Goal: Information Seeking & Learning: Understand process/instructions

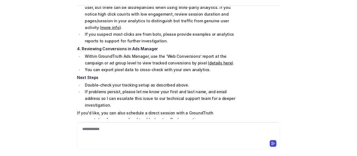
scroll to position [226, 0]
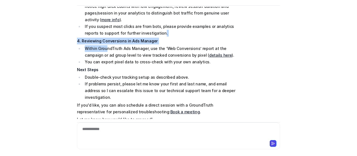
drag, startPoint x: 103, startPoint y: 32, endPoint x: 180, endPoint y: 21, distance: 77.8
click at [222, 23] on li "If you suspect most clicks are from bots, please provide examples or analytics …" at bounding box center [161, 29] width 157 height 13
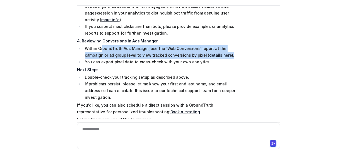
drag, startPoint x: 99, startPoint y: 34, endPoint x: 229, endPoint y: 39, distance: 129.6
click at [229, 45] on li "Within GroundTruth Ads Manager, use the ‘Web Conversions’ report at the campaig…" at bounding box center [161, 51] width 157 height 13
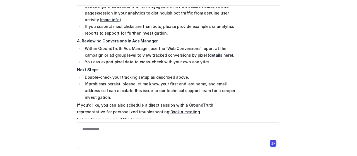
click at [232, 59] on li "You can export pixel data to cross-check with your own analytics." at bounding box center [161, 62] width 157 height 7
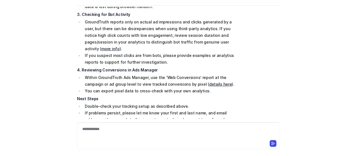
scroll to position [170, 0]
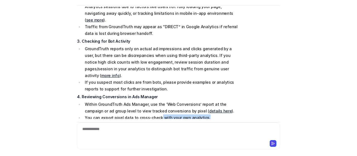
drag, startPoint x: 155, startPoint y: 105, endPoint x: 294, endPoint y: 44, distance: 151.5
click at [215, 114] on li "You can export pixel data to cross-check with your own analytics." at bounding box center [161, 117] width 157 height 7
click at [314, 30] on div "C Custom Knowledge Powered by eesel Reset Chat 👋 Hi! How can I help you [DATE]?…" at bounding box center [178, 78] width 357 height 156
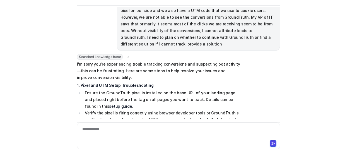
scroll to position [56, 0]
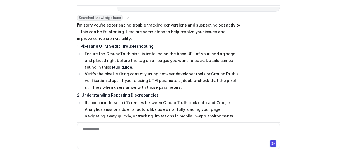
scroll to position [84, 0]
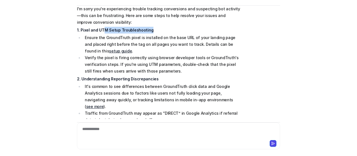
drag, startPoint x: 100, startPoint y: 32, endPoint x: 155, endPoint y: 32, distance: 54.7
click at [152, 30] on p "1. Pixel and UTM Setup Troubleshooting" at bounding box center [158, 30] width 163 height 7
click at [162, 47] on li "Ensure the GroundTruth pixel is installed on the base URL of your landing page …" at bounding box center [161, 44] width 157 height 20
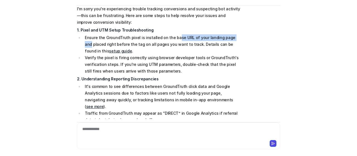
drag, startPoint x: 172, startPoint y: 35, endPoint x: 251, endPoint y: 35, distance: 79.0
click at [251, 35] on div "Searched knowledge base search_queries : [ "conversion tracking not working", "…" at bounding box center [178, 137] width 203 height 276
click at [252, 46] on div "Searched knowledge base search_queries : [ "conversion tracking not working", "…" at bounding box center [178, 137] width 203 height 276
click at [109, 51] on link "setup guide" at bounding box center [120, 51] width 23 height 5
click at [160, 38] on li "Ensure the GroundTruth pixel is installed on the base URL of your landing page …" at bounding box center [161, 44] width 157 height 20
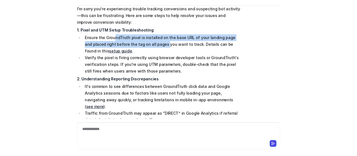
drag, startPoint x: 112, startPoint y: 38, endPoint x: 153, endPoint y: 49, distance: 42.7
click at [154, 45] on li "Ensure the GroundTruth pixel is installed on the base URL of your landing page …" at bounding box center [161, 44] width 157 height 20
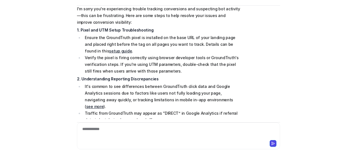
click at [153, 49] on li "Ensure the GroundTruth pixel is installed on the base URL of your landing page …" at bounding box center [161, 44] width 157 height 20
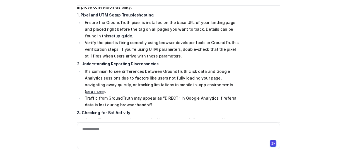
scroll to position [112, 0]
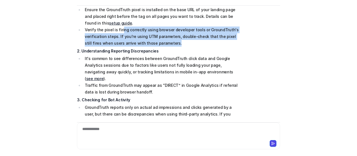
drag, startPoint x: 120, startPoint y: 27, endPoint x: 186, endPoint y: 46, distance: 68.7
click at [186, 46] on li "Verify the pixel is firing correctly using browser developer tools or GroundTru…" at bounding box center [161, 37] width 157 height 20
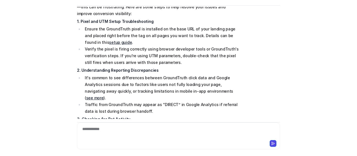
scroll to position [84, 0]
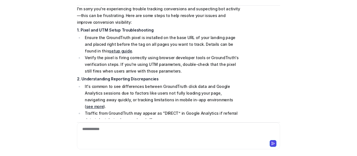
click at [258, 51] on div "Searched knowledge base search_queries : [ "conversion tracking not working", "…" at bounding box center [178, 137] width 203 height 276
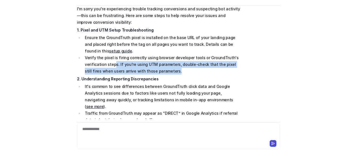
drag, startPoint x: 112, startPoint y: 65, endPoint x: 179, endPoint y: 71, distance: 66.9
click at [179, 71] on li "Verify the pixel is firing correctly using browser developer tools or GroundTru…" at bounding box center [161, 64] width 157 height 20
click at [179, 72] on li "Verify the pixel is firing correctly using browser developer tools or GroundTru…" at bounding box center [161, 64] width 157 height 20
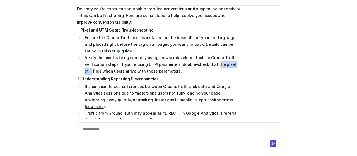
drag, startPoint x: 210, startPoint y: 62, endPoint x: 240, endPoint y: 63, distance: 30.1
click at [240, 63] on div "Searched knowledge base search_queries : [ "conversion tracking not working", "…" at bounding box center [178, 137] width 203 height 276
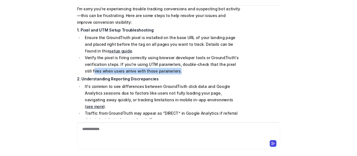
drag, startPoint x: 84, startPoint y: 70, endPoint x: 172, endPoint y: 53, distance: 90.1
click at [185, 73] on li "Verify the pixel is firing correctly using browser developer tools or GroundTru…" at bounding box center [161, 64] width 157 height 20
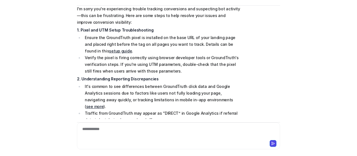
click at [171, 51] on li "Ensure the GroundTruth pixel is installed on the base URL of your landing page …" at bounding box center [161, 44] width 157 height 20
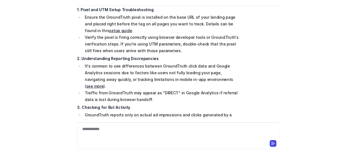
scroll to position [112, 0]
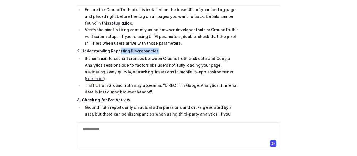
drag, startPoint x: 116, startPoint y: 48, endPoint x: 169, endPoint y: 53, distance: 53.3
click at [169, 53] on p "2. Understanding Reporting Discrepancies" at bounding box center [158, 51] width 163 height 7
click at [169, 54] on span "I'm sorry you're experiencing trouble tracking conversions and suspecting bot a…" at bounding box center [158, 108] width 163 height 260
click at [131, 97] on p "3. Checking for Bot Activity" at bounding box center [158, 100] width 163 height 7
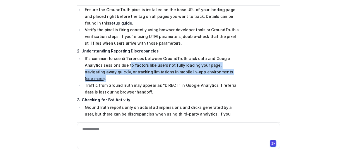
drag, startPoint x: 108, startPoint y: 66, endPoint x: 236, endPoint y: 69, distance: 128.2
click at [236, 69] on li "It's common to see differences between GroundTruth click data and Google Analyt…" at bounding box center [161, 68] width 157 height 27
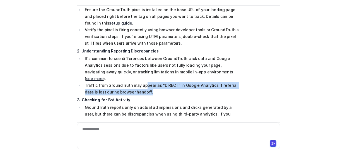
drag, startPoint x: 142, startPoint y: 76, endPoint x: 189, endPoint y: 83, distance: 47.7
click at [189, 83] on li "Traffic from GroundTruth may appear as “DIRECT” in Google Analytics if referral…" at bounding box center [161, 88] width 157 height 13
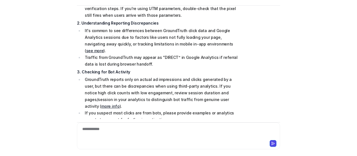
scroll to position [167, 0]
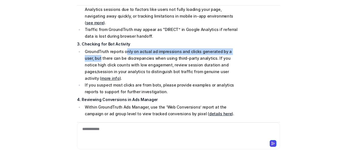
drag, startPoint x: 123, startPoint y: 47, endPoint x: 251, endPoint y: 45, distance: 127.3
click at [251, 45] on div "Searched knowledge base search_queries : [ "conversion tracking not working", "…" at bounding box center [178, 53] width 203 height 276
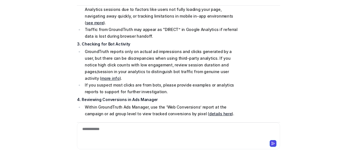
click at [250, 49] on div "Searched knowledge base search_queries : [ "conversion tracking not working", "…" at bounding box center [178, 53] width 203 height 276
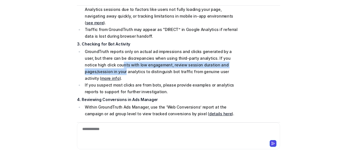
drag, startPoint x: 89, startPoint y: 59, endPoint x: 233, endPoint y: 57, distance: 144.3
click at [233, 57] on li "GroundTruth reports only on actual ad impressions and clicks generated by a use…" at bounding box center [161, 64] width 157 height 33
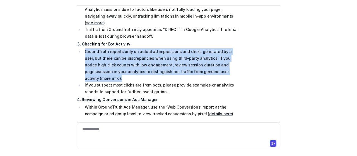
drag, startPoint x: 227, startPoint y: 61, endPoint x: 67, endPoint y: 43, distance: 160.7
click at [67, 43] on div "C Custom Knowledge Powered by eesel Reset Chat 👋 Hi! How can I help you [DATE]?…" at bounding box center [178, 78] width 357 height 156
click at [100, 50] on li "GroundTruth reports only on actual ad impressions and clicks generated by a use…" at bounding box center [161, 64] width 157 height 33
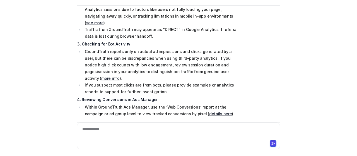
click at [119, 76] on link "more info" at bounding box center [110, 78] width 18 height 5
click at [209, 117] on li "You can export pixel data to cross-check with your own analytics." at bounding box center [161, 120] width 157 height 7
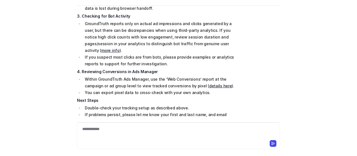
scroll to position [223, 0]
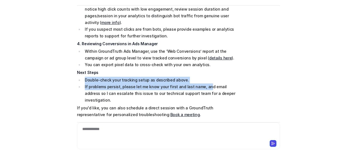
drag, startPoint x: 111, startPoint y: 61, endPoint x: 202, endPoint y: 71, distance: 91.9
click at [202, 83] on li "If problems persist, please let me know your first and last name, and email add…" at bounding box center [161, 93] width 157 height 20
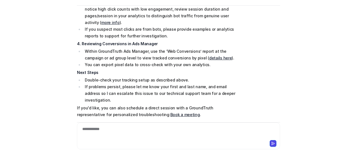
click at [209, 83] on li "If problems persist, please let me know your first and last name, and email add…" at bounding box center [161, 93] width 157 height 20
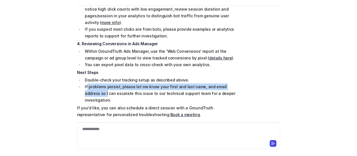
drag, startPoint x: 85, startPoint y: 74, endPoint x: 246, endPoint y: 76, distance: 161.1
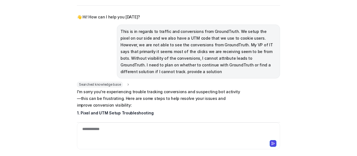
scroll to position [0, 0]
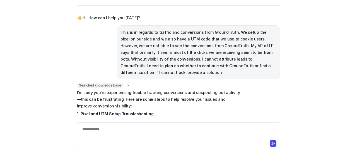
click at [246, 82] on div "👋 Hi! How can I help you [DATE]? This is in regards to traffic and conversions …" at bounding box center [178, 63] width 203 height 112
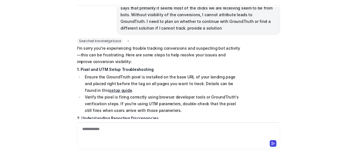
scroll to position [56, 0]
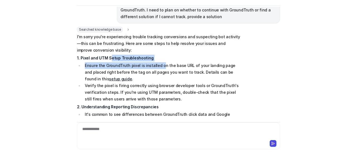
drag, startPoint x: 109, startPoint y: 60, endPoint x: 157, endPoint y: 63, distance: 48.1
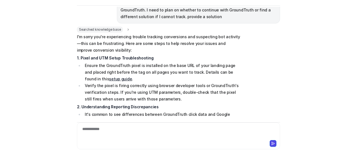
click at [158, 80] on li "Ensure the GroundTruth pixel is installed on the base URL of your landing page …" at bounding box center [161, 72] width 157 height 20
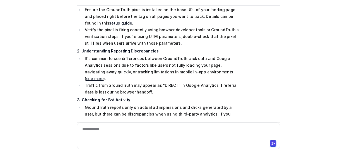
scroll to position [84, 0]
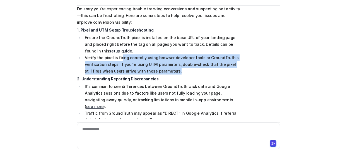
drag, startPoint x: 118, startPoint y: 58, endPoint x: 168, endPoint y: 72, distance: 51.3
click at [168, 72] on li "Verify the pixel is firing correctly using browser developer tools or GroundTru…" at bounding box center [161, 64] width 157 height 20
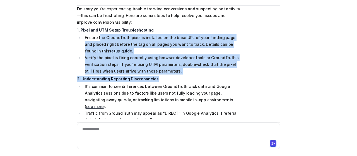
drag, startPoint x: 188, startPoint y: 75, endPoint x: 97, endPoint y: 38, distance: 97.5
click at [97, 38] on span "I'm sorry you're experiencing trouble tracking conversions and suspecting bot a…" at bounding box center [158, 136] width 163 height 260
click at [138, 67] on li "Verify the pixel is firing correctly using browser developer tools or GroundTru…" at bounding box center [161, 64] width 157 height 20
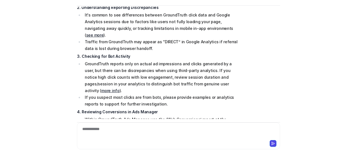
scroll to position [167, 0]
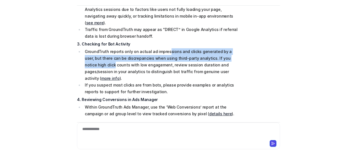
drag, startPoint x: 164, startPoint y: 44, endPoint x: 251, endPoint y: 51, distance: 87.3
click at [251, 51] on div "Searched knowledge base search_queries : [ "conversion tracking not working", "…" at bounding box center [178, 53] width 203 height 276
click at [252, 55] on div "Searched knowledge base search_queries : [ "conversion tracking not working", "…" at bounding box center [178, 53] width 203 height 276
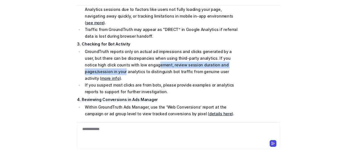
drag, startPoint x: 122, startPoint y: 58, endPoint x: 236, endPoint y: 60, distance: 113.6
click at [236, 60] on li "GroundTruth reports only on actual ad impressions and clicks generated by a use…" at bounding box center [161, 64] width 157 height 33
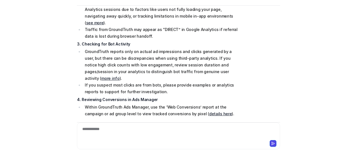
click at [236, 64] on li "GroundTruth reports only on actual ad impressions and clicks generated by a use…" at bounding box center [161, 64] width 157 height 33
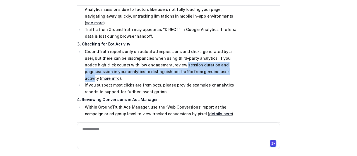
drag, startPoint x: 150, startPoint y: 56, endPoint x: 187, endPoint y: 65, distance: 38.2
click at [187, 65] on li "GroundTruth reports only on actual ad impressions and clicks generated by a use…" at bounding box center [161, 64] width 157 height 33
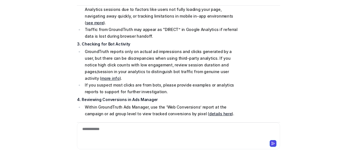
click at [247, 64] on div "Searched knowledge base search_queries : [ "conversion tracking not working", "…" at bounding box center [178, 53] width 203 height 276
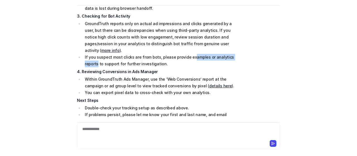
drag, startPoint x: 189, startPoint y: 44, endPoint x: 244, endPoint y: 46, distance: 55.3
click at [244, 46] on div "Searched knowledge base search_queries : [ "conversion tracking not working", "…" at bounding box center [178, 25] width 203 height 276
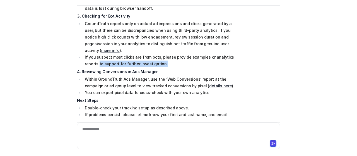
drag, startPoint x: 82, startPoint y: 49, endPoint x: 147, endPoint y: 51, distance: 65.1
click at [147, 54] on li "If you suspect most clicks are from bots, please provide examples or analytics …" at bounding box center [161, 60] width 157 height 13
click at [149, 54] on li "If you suspect most clicks are from bots, please provide examples or analytics …" at bounding box center [161, 60] width 157 height 13
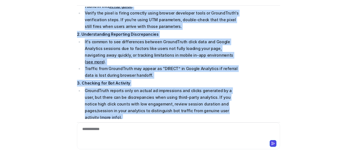
scroll to position [148, 0]
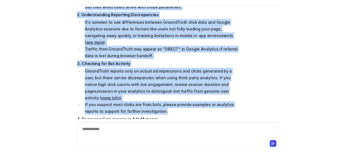
drag, startPoint x: 75, startPoint y: 37, endPoint x: 161, endPoint y: 97, distance: 105.2
click at [161, 97] on div "C Custom Knowledge Powered by eesel Reset Chat 👋 Hi! How can I help you [DATE]?…" at bounding box center [179, 60] width 212 height 149
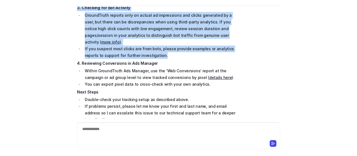
copy span "L'i dolor sit'am consectetura elitsed doeiusmo temporincid utl etdolorema ali e…"
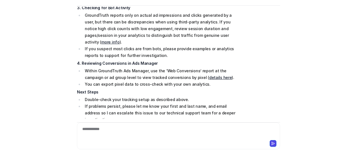
click at [272, 113] on div "Searched knowledge base search_queries : [ "conversion tracking not working", "…" at bounding box center [178, 17] width 203 height 276
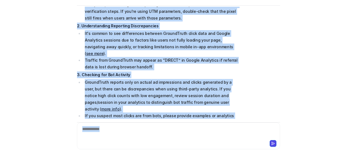
scroll to position [167, 0]
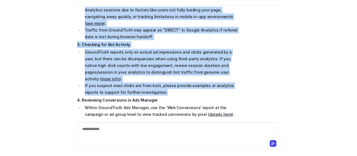
drag, startPoint x: 117, startPoint y: 62, endPoint x: 220, endPoint y: 80, distance: 104.6
click at [220, 80] on span "I'm sorry you're experiencing trouble tracking conversions and suspecting bot a…" at bounding box center [158, 52] width 163 height 260
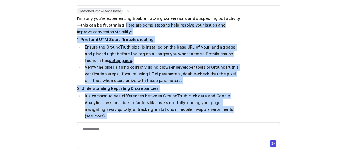
scroll to position [55, 0]
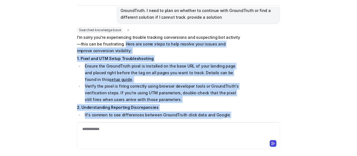
copy span "Lore ips dolo sitam co adip elitsed doei tempor inc utlabor etdolorema aliquaen…"
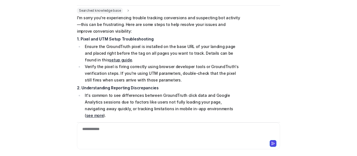
scroll to position [83, 0]
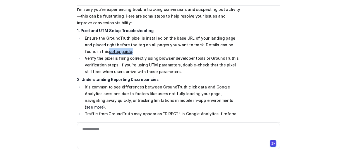
drag, startPoint x: 112, startPoint y: 52, endPoint x: 82, endPoint y: 49, distance: 30.6
click at [83, 49] on li "Ensure the GroundTruth pixel is installed on the base URL of your landing page …" at bounding box center [161, 45] width 157 height 20
copy li "setup guide ."
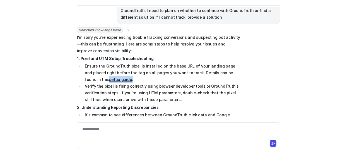
click at [109, 80] on link "setup guide" at bounding box center [120, 79] width 23 height 5
click at [113, 92] on li "Verify the pixel is firing correctly using browser developer tools or GroundTru…" at bounding box center [161, 93] width 157 height 20
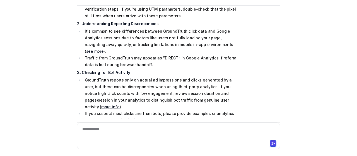
scroll to position [167, 0]
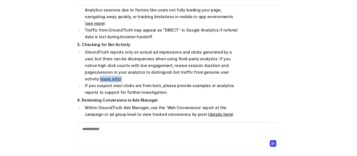
drag, startPoint x: 221, startPoint y: 65, endPoint x: 191, endPoint y: 66, distance: 30.4
click at [191, 66] on li "GroundTruth reports only on actual ad impressions and clicks generated by a use…" at bounding box center [161, 65] width 157 height 33
copy li "( more info )."
click at [119, 76] on link "more info" at bounding box center [110, 78] width 18 height 5
